Goal: Task Accomplishment & Management: Manage account settings

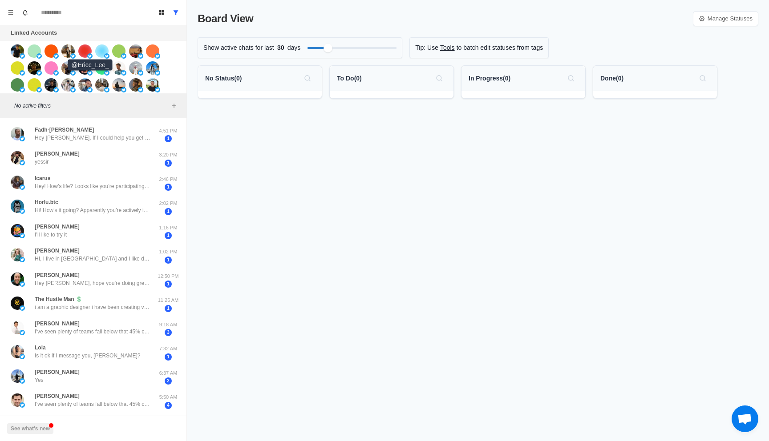
scroll to position [36, 0]
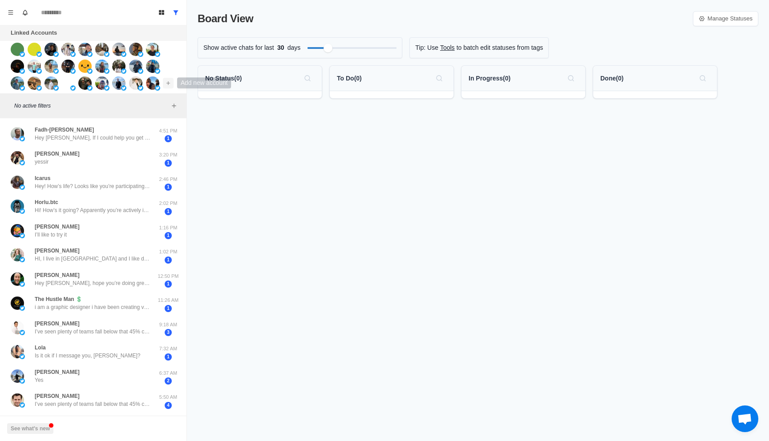
click at [166, 86] on button "Add account" at bounding box center [168, 83] width 11 height 11
click at [185, 99] on button "Connect X account" at bounding box center [221, 101] width 113 height 15
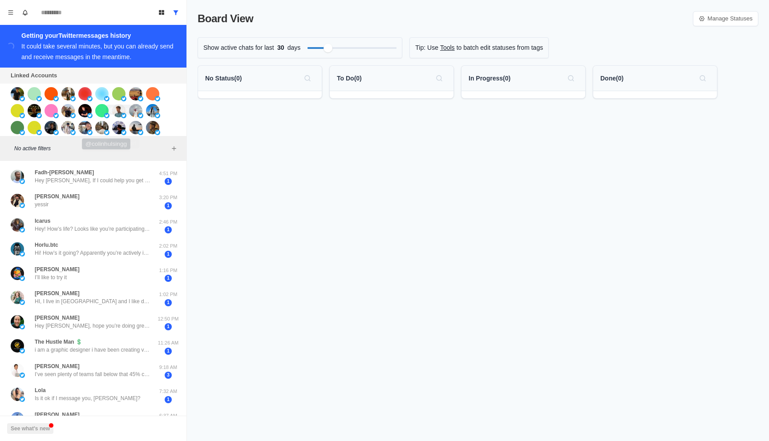
scroll to position [53, 0]
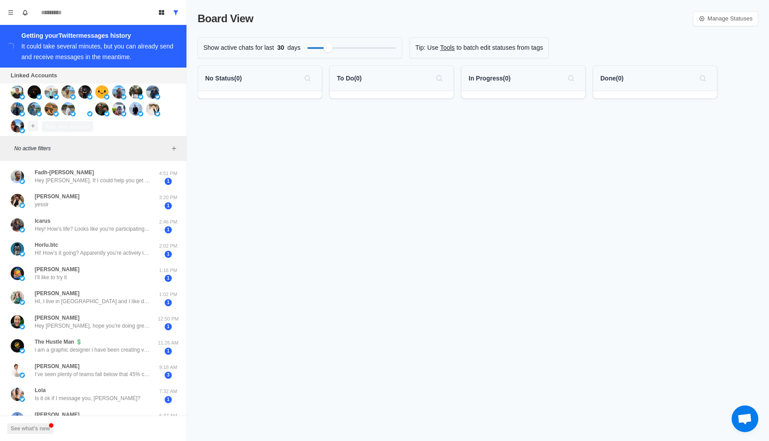
click at [35, 126] on icon "Add account" at bounding box center [33, 126] width 6 height 6
click at [63, 143] on button "Connect X account" at bounding box center [86, 145] width 113 height 15
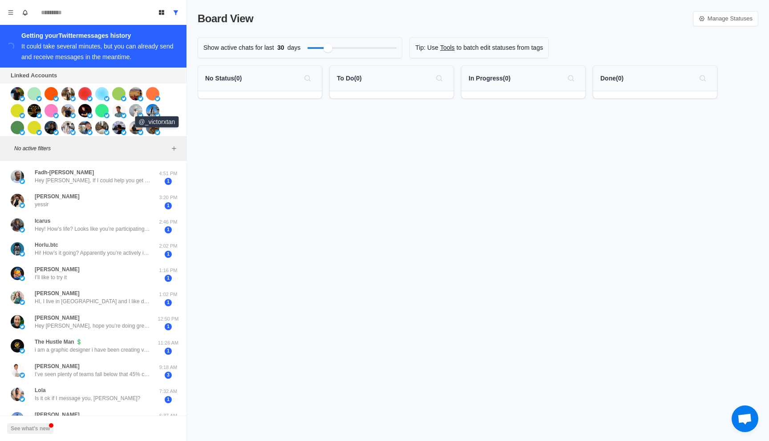
scroll to position [53, 0]
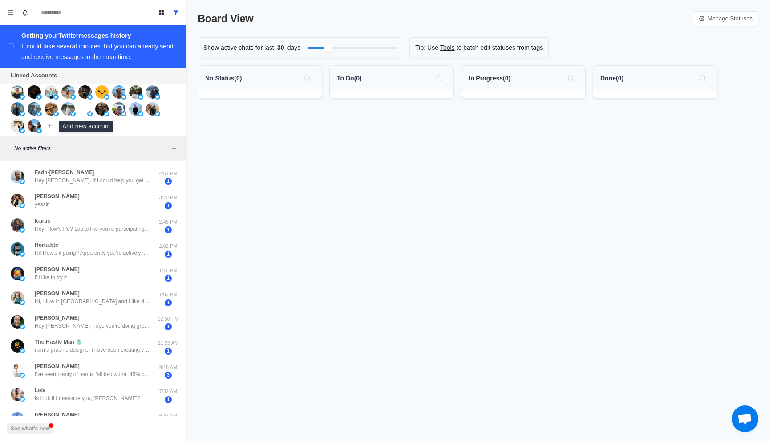
click at [55, 129] on div "Connect X account Connect Instagram account Additional account cost: +$4/month" at bounding box center [93, 110] width 186 height 53
click at [55, 128] on button "Add account" at bounding box center [50, 126] width 11 height 11
click at [90, 145] on button "Connect X account" at bounding box center [103, 145] width 113 height 15
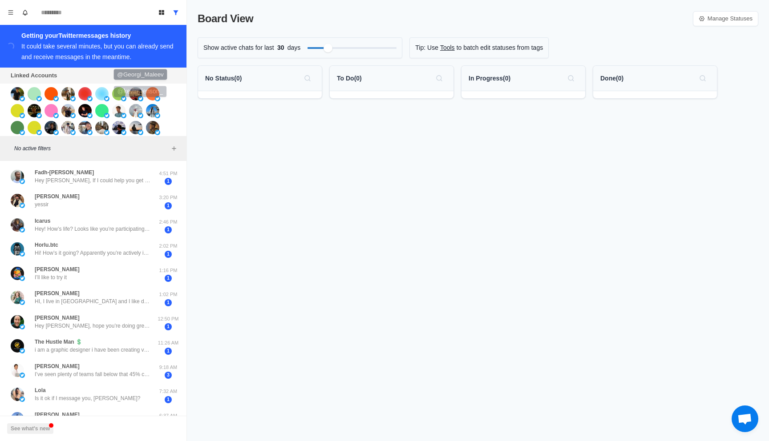
scroll to position [53, 0]
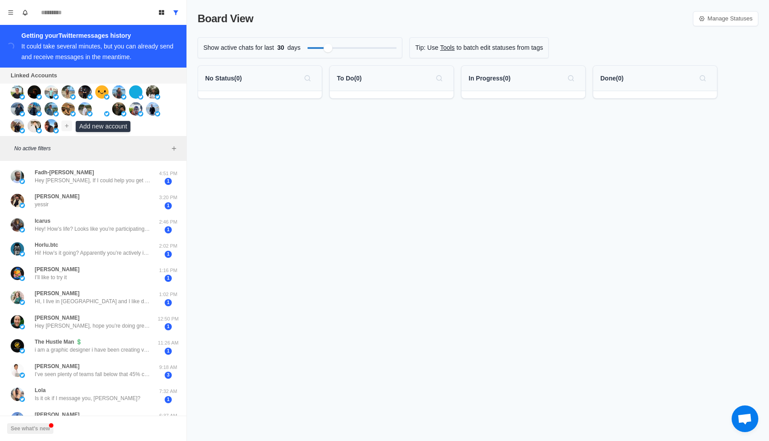
click at [68, 126] on icon "Add account" at bounding box center [67, 126] width 6 height 6
click at [82, 133] on div "Connect X account Connect Instagram account Additional account cost: +$4/month" at bounding box center [93, 110] width 186 height 53
click at [61, 130] on div at bounding box center [57, 125] width 24 height 13
click at [48, 122] on img at bounding box center [51, 125] width 13 height 13
click at [64, 126] on icon "Add account" at bounding box center [67, 126] width 6 height 6
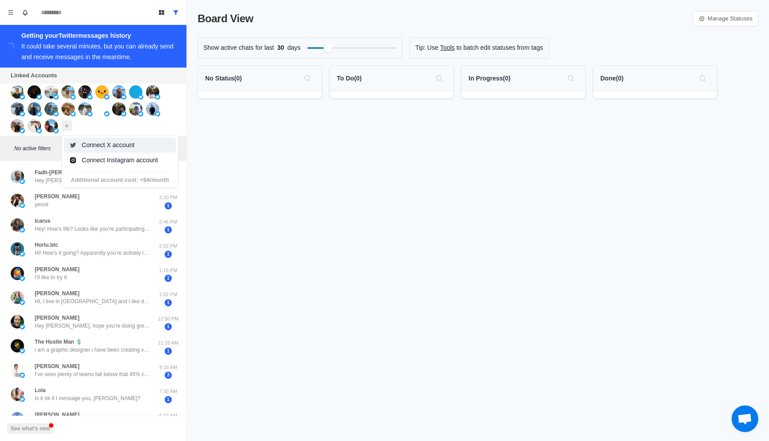
click at [85, 143] on button "Connect X account" at bounding box center [120, 145] width 113 height 15
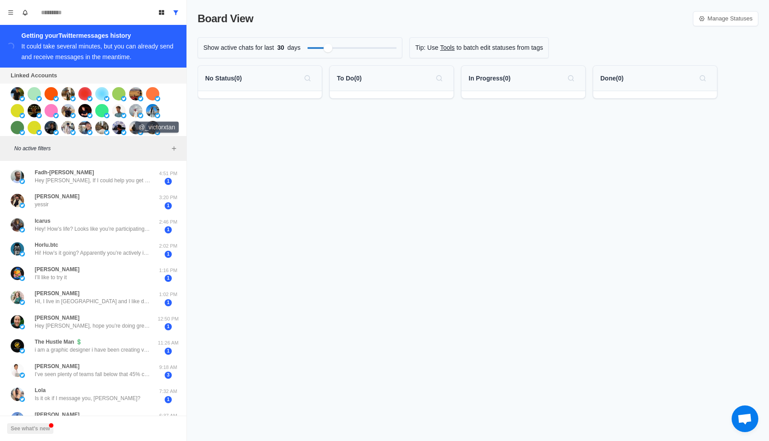
scroll to position [53, 0]
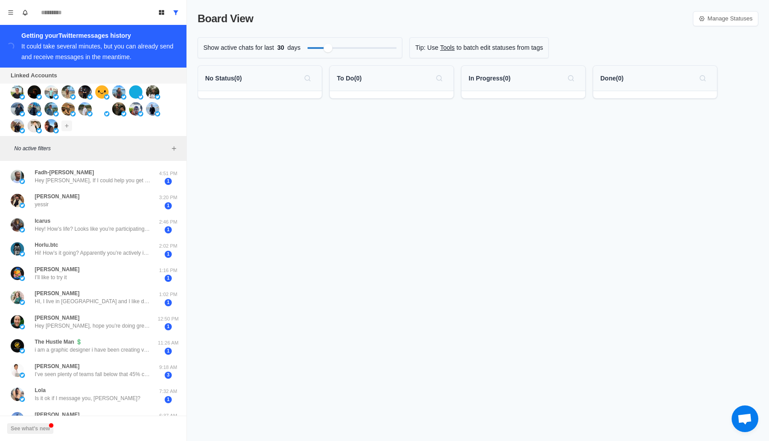
click at [67, 130] on button "Add account" at bounding box center [66, 126] width 11 height 11
click at [101, 146] on button "Connect X account" at bounding box center [120, 145] width 113 height 15
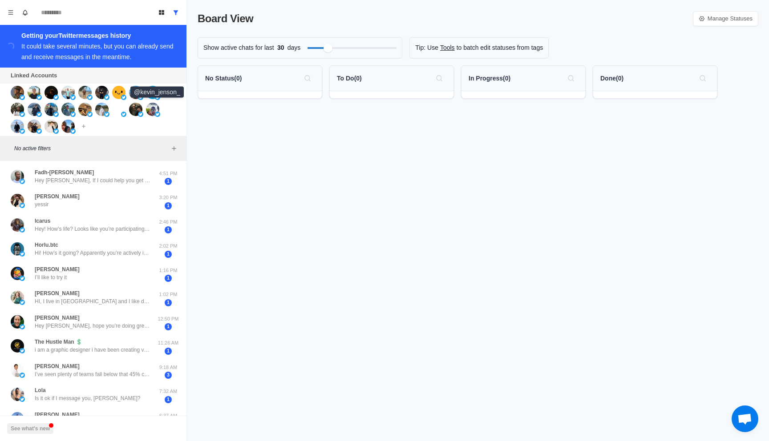
scroll to position [53, 0]
click at [86, 127] on icon "Add account" at bounding box center [84, 126] width 6 height 6
click at [109, 146] on button "Connect X account" at bounding box center [137, 145] width 113 height 15
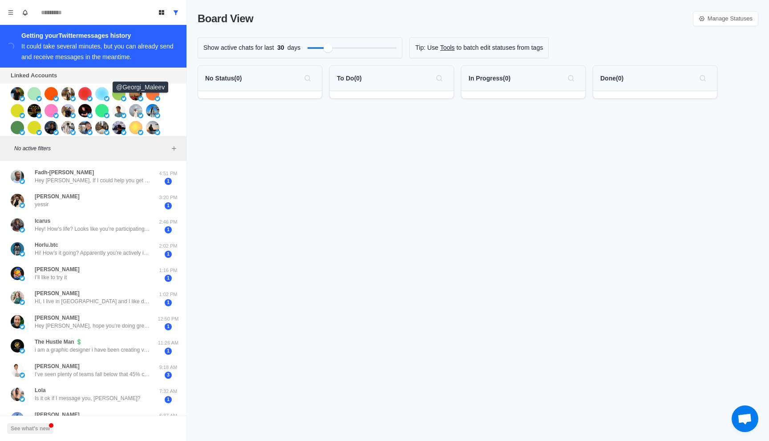
scroll to position [53, 0]
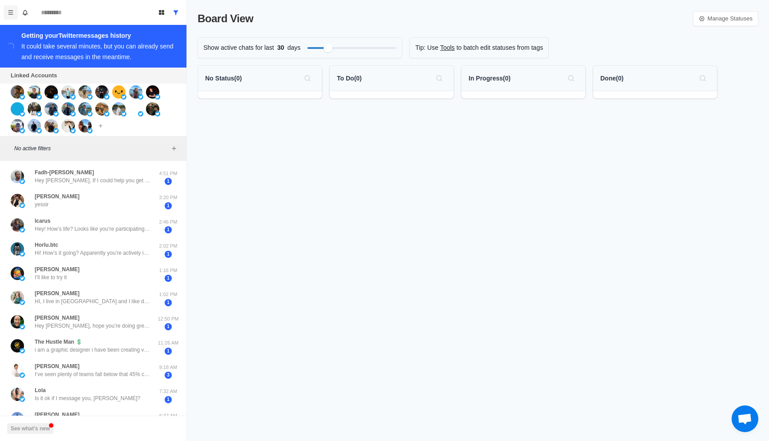
click at [12, 12] on icon "Menu" at bounding box center [11, 12] width 6 height 6
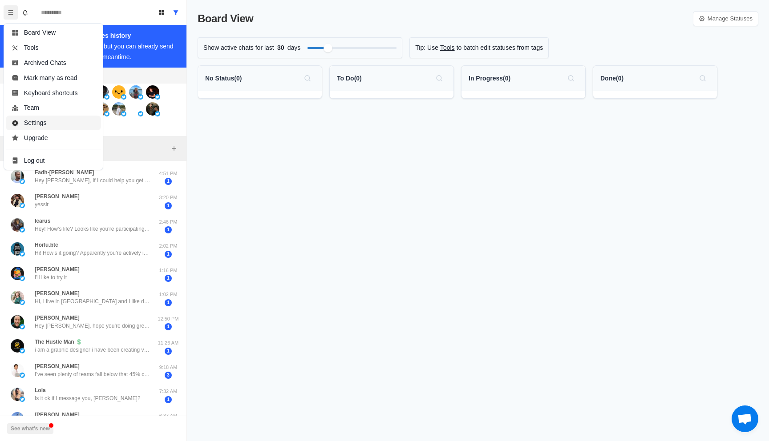
click at [52, 121] on button "Settings" at bounding box center [53, 123] width 95 height 15
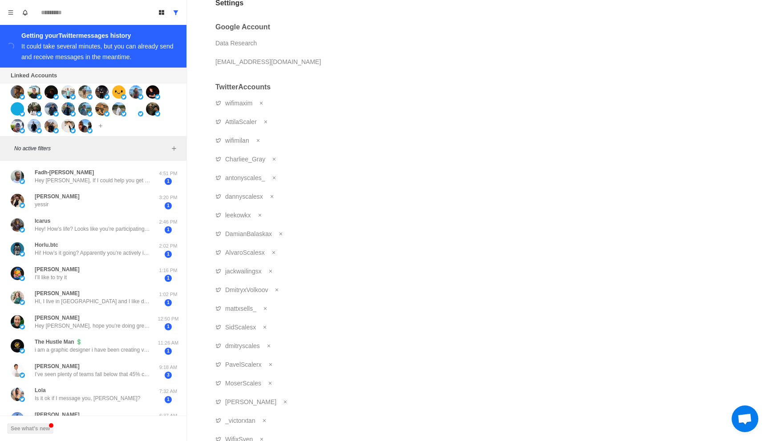
scroll to position [0, 0]
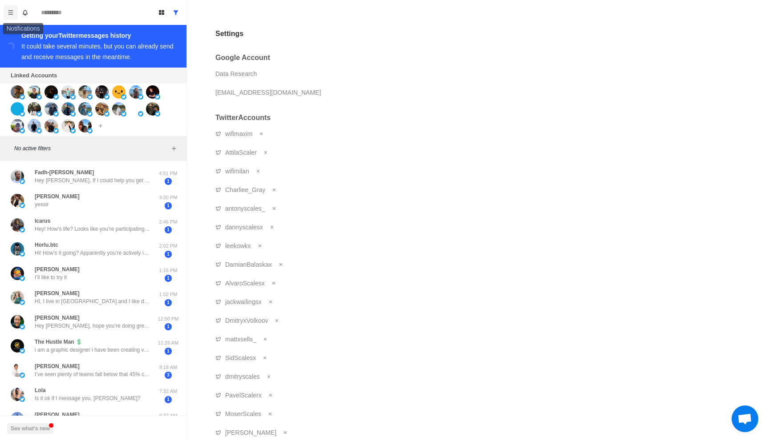
click at [8, 10] on icon "Menu" at bounding box center [10, 12] width 5 height 4
